Goal: Information Seeking & Learning: Learn about a topic

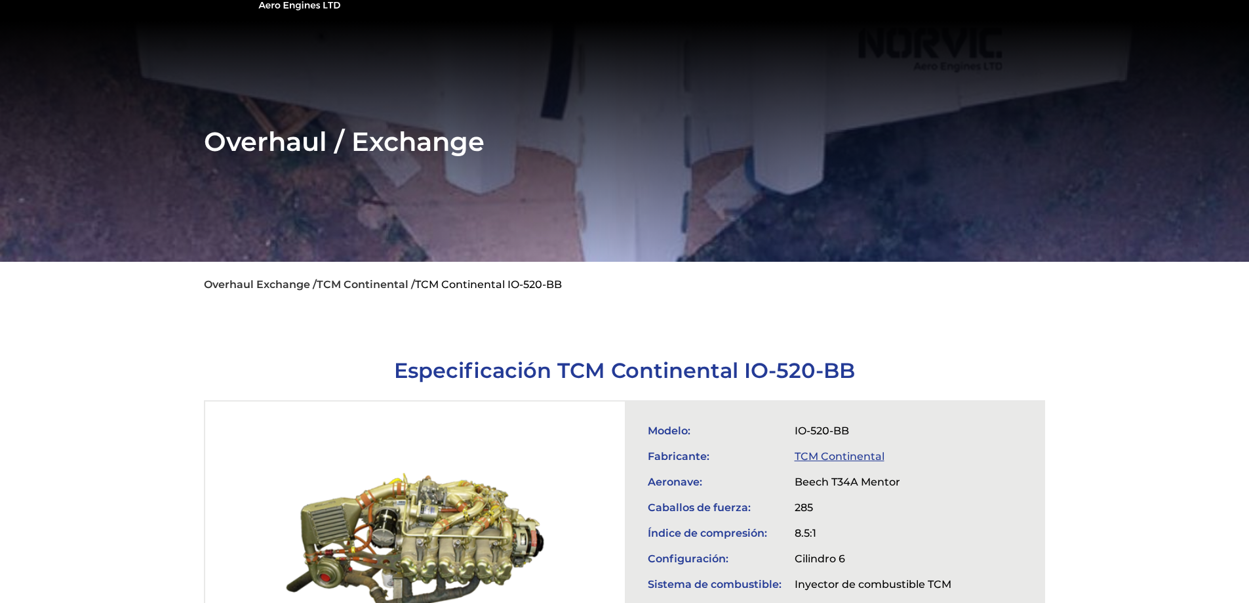
scroll to position [328, 0]
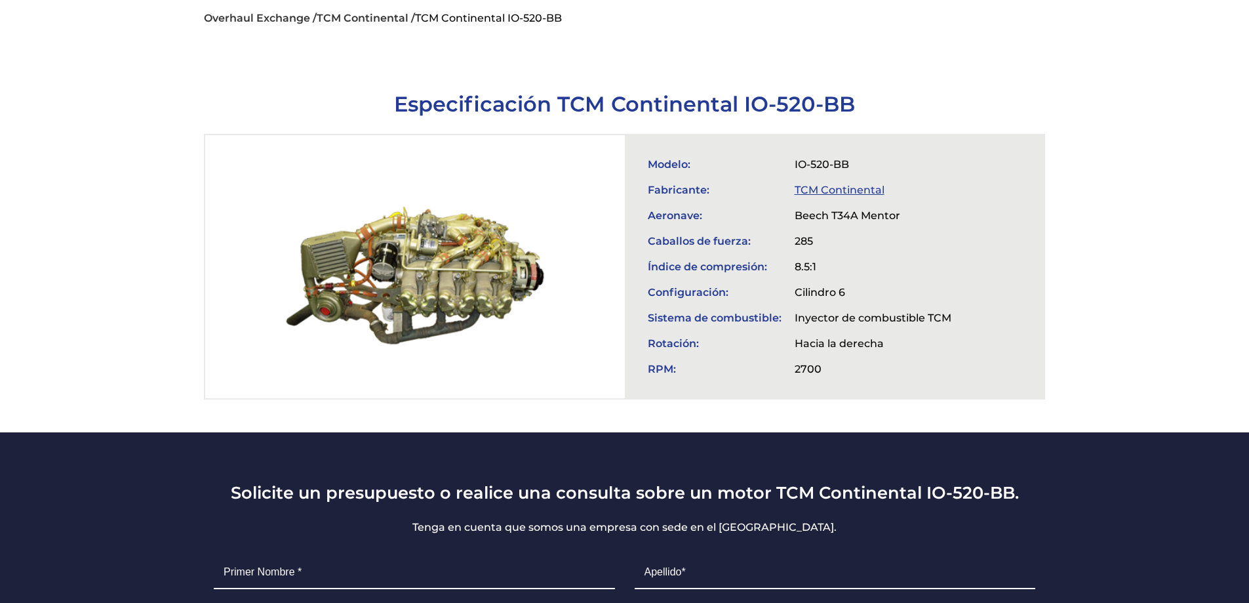
scroll to position [459, 0]
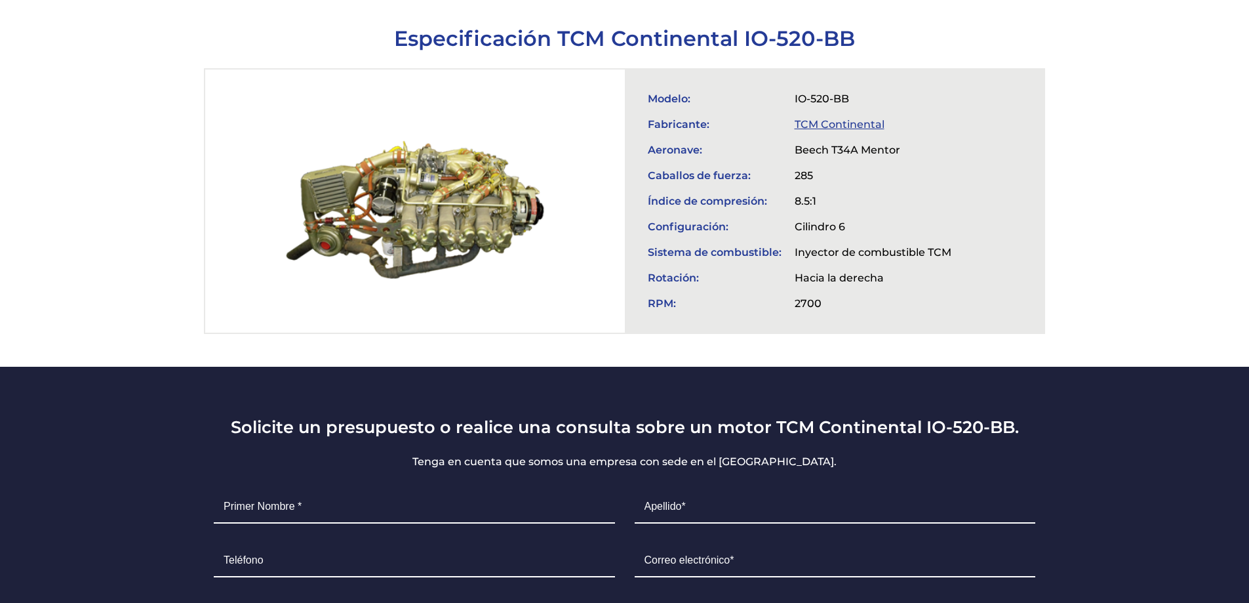
click at [836, 121] on link "TCM Continental" at bounding box center [840, 124] width 90 height 12
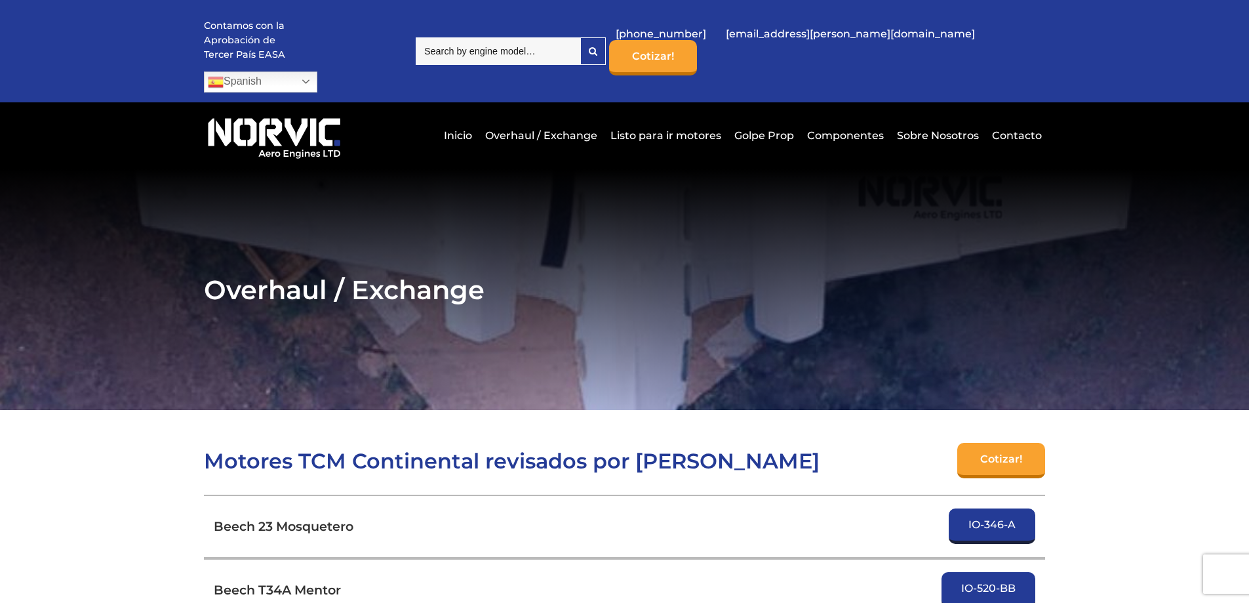
click at [531, 41] on input "search" at bounding box center [498, 51] width 165 height 28
click at [597, 47] on icon at bounding box center [593, 51] width 9 height 9
click at [559, 54] on input "520" at bounding box center [498, 51] width 165 height 28
type input "io"
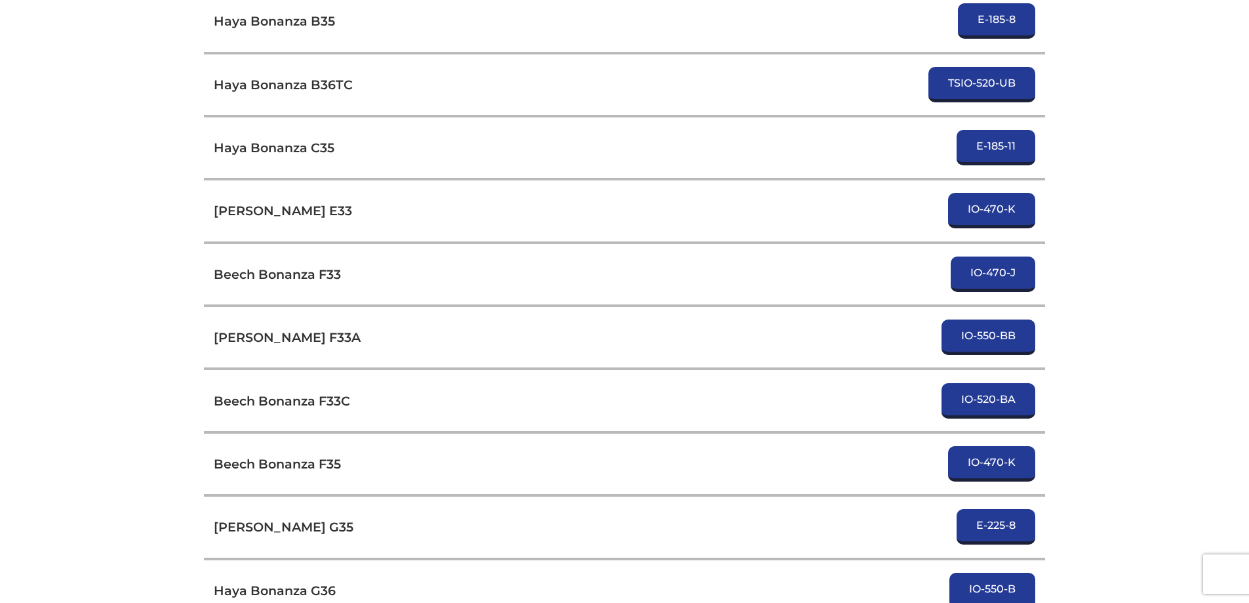
scroll to position [1377, 0]
